Goal: Obtain resource: Download file/media

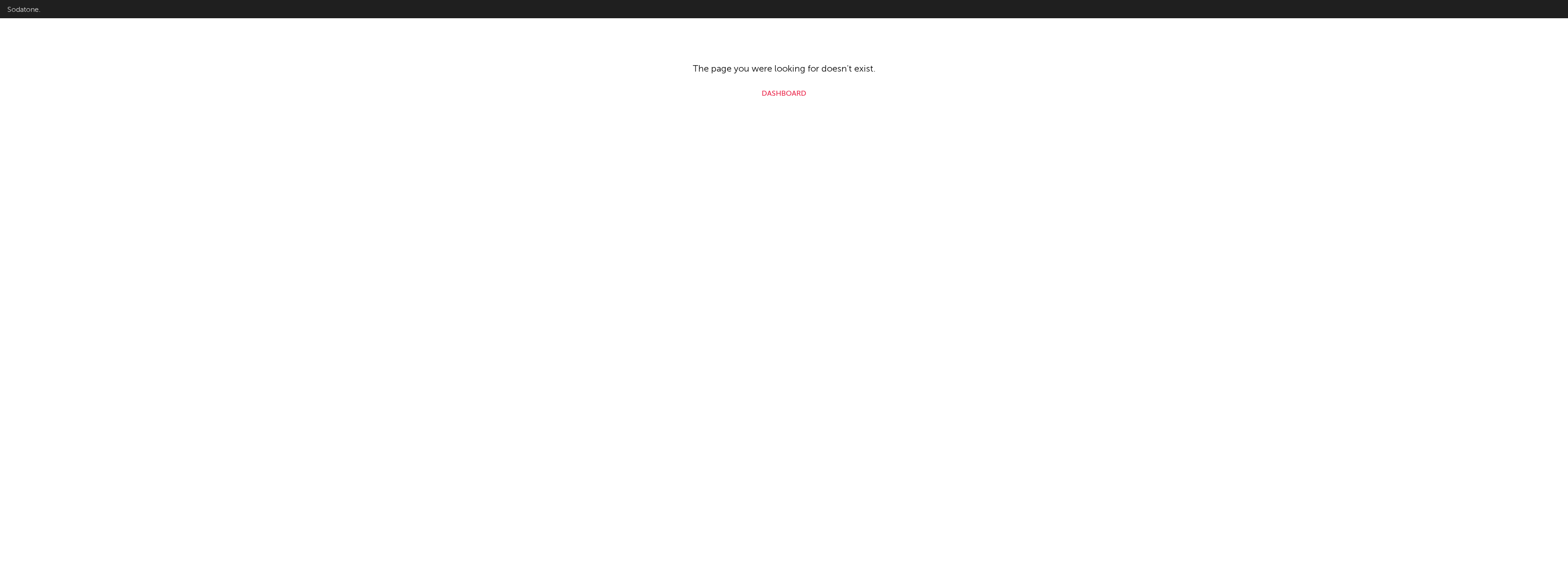
click at [776, 90] on link "Dashboard" at bounding box center [784, 93] width 45 height 11
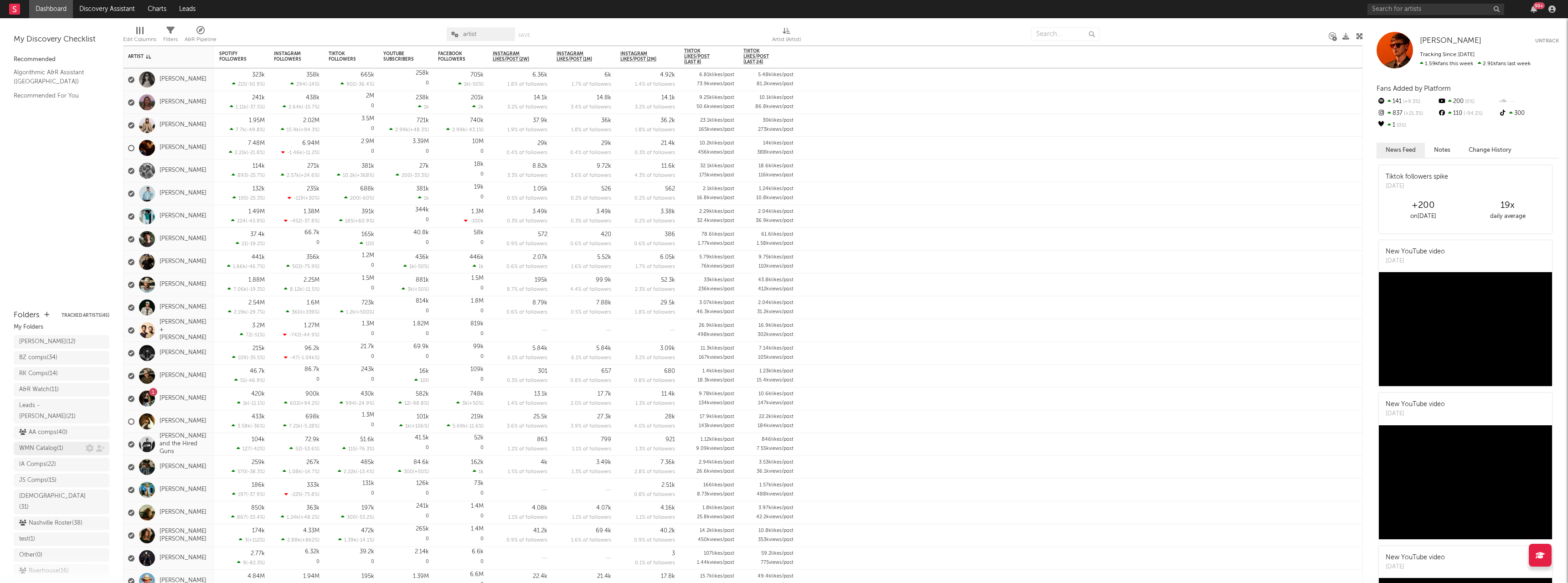
scroll to position [33, 0]
click at [52, 555] on div "Riverhouse ( 16 )" at bounding box center [44, 560] width 50 height 11
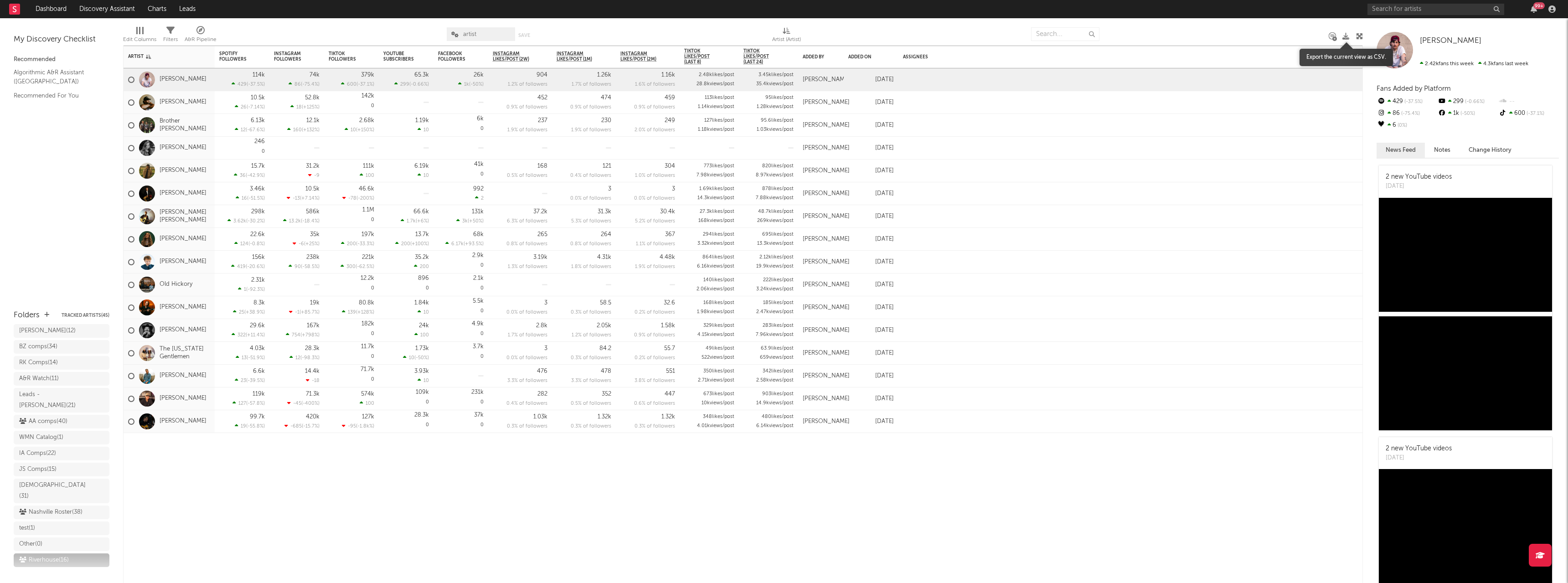
click at [1347, 34] on icon at bounding box center [1346, 37] width 7 height 7
drag, startPoint x: 45, startPoint y: 497, endPoint x: 811, endPoint y: 370, distance: 776.5
click at [45, 507] on div "Nashville Roster ( 38 )" at bounding box center [51, 512] width 63 height 11
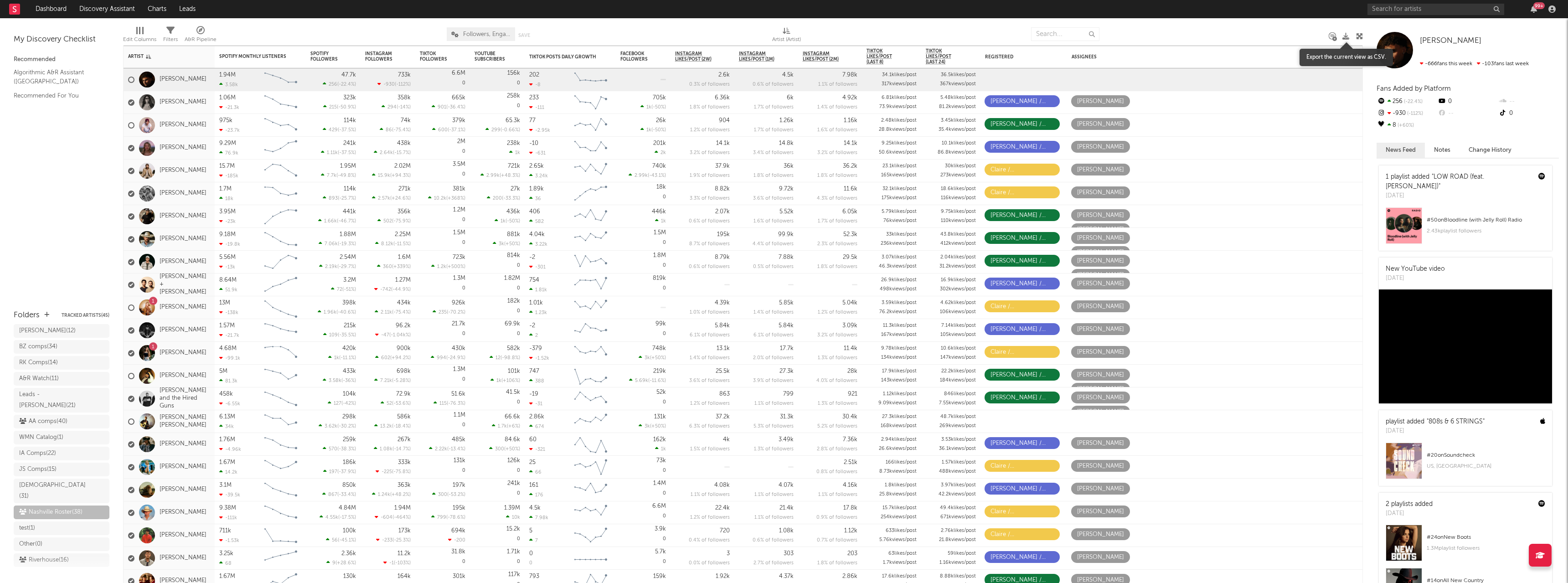
click at [1345, 36] on icon at bounding box center [1346, 37] width 7 height 7
